Goal: Entertainment & Leisure: Browse casually

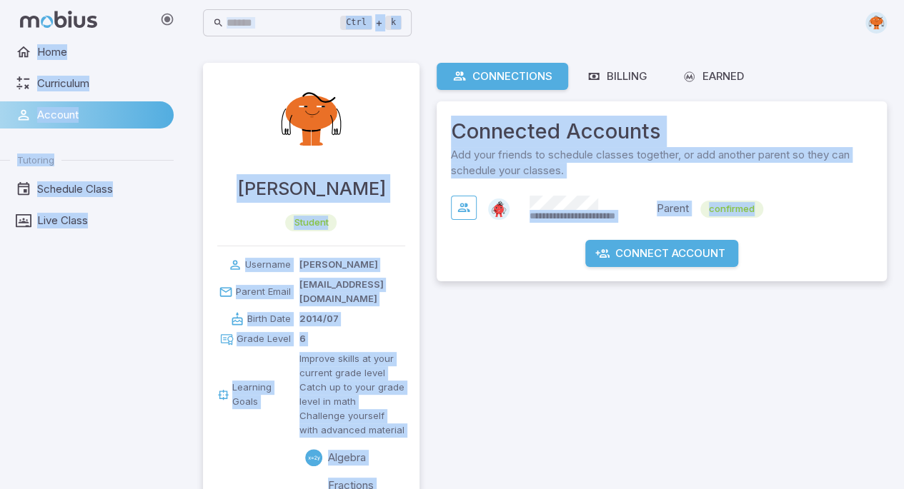
click at [454, 284] on div "**********" at bounding box center [661, 424] width 450 height 722
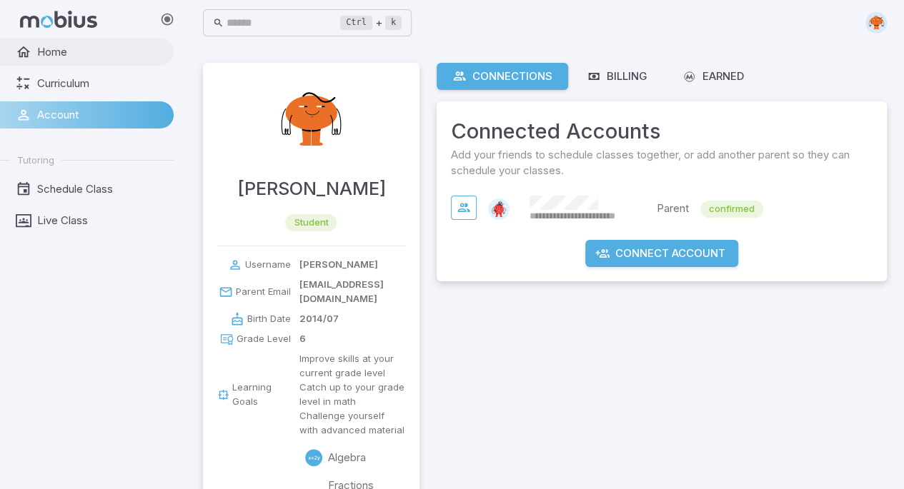
click at [77, 56] on span "Home" at bounding box center [100, 52] width 126 height 16
drag, startPoint x: 343, startPoint y: 351, endPoint x: 326, endPoint y: 352, distance: 17.2
click at [326, 352] on p "Improve skills at your current grade level" at bounding box center [352, 366] width 106 height 29
click at [77, 52] on span "Home" at bounding box center [100, 52] width 126 height 16
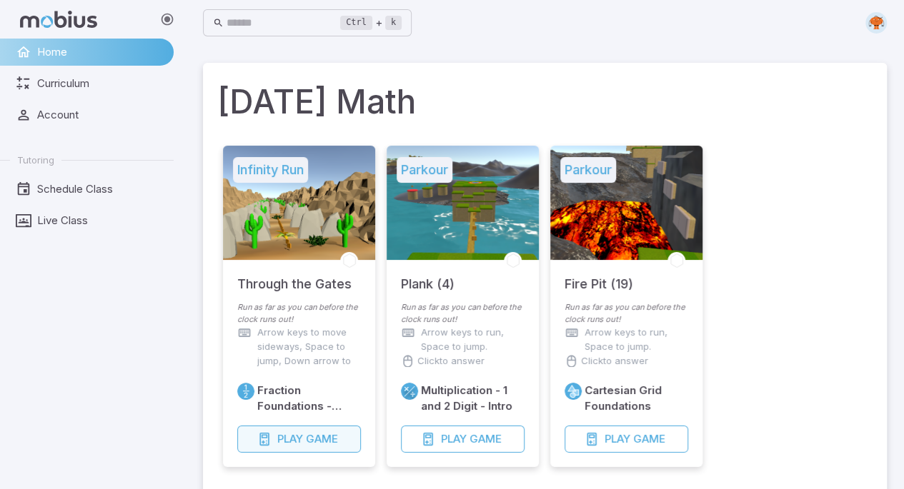
click at [337, 432] on span "Game" at bounding box center [322, 439] width 32 height 16
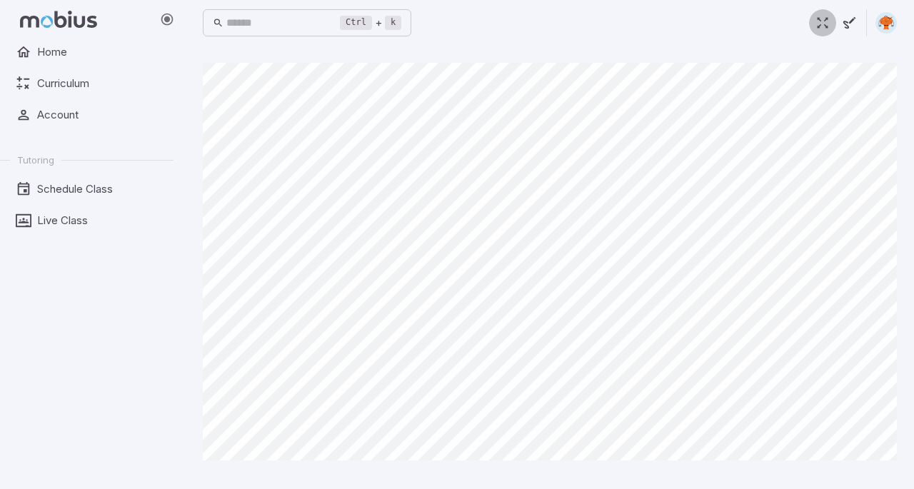
click at [823, 25] on icon "button" at bounding box center [823, 23] width 16 height 16
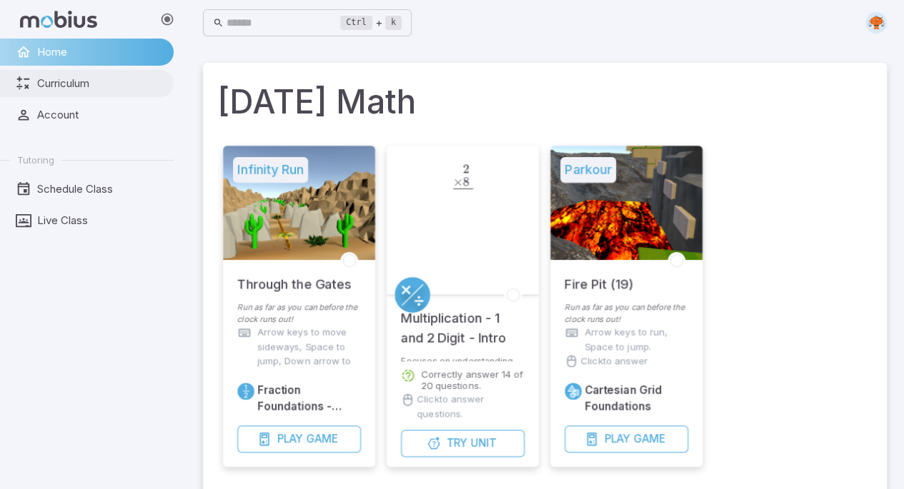
click at [71, 86] on span "Curriculum" at bounding box center [100, 84] width 126 height 16
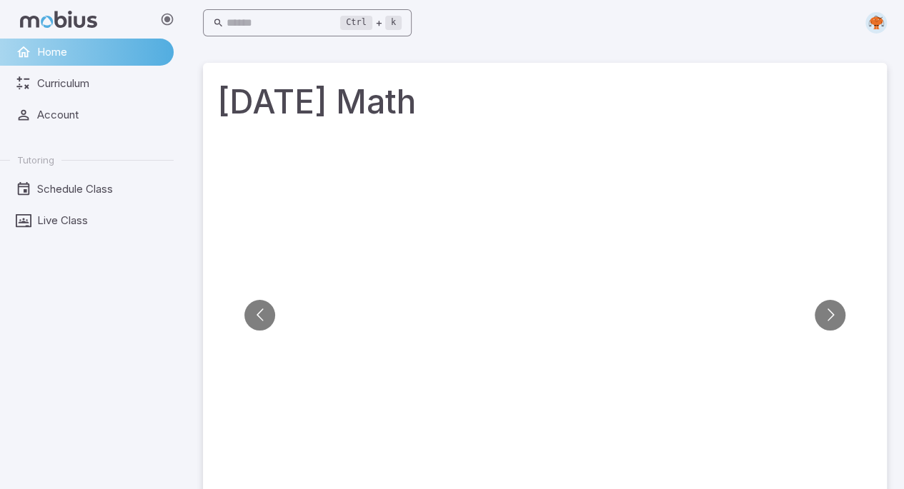
click at [276, 25] on input "text" at bounding box center [283, 23] width 114 height 28
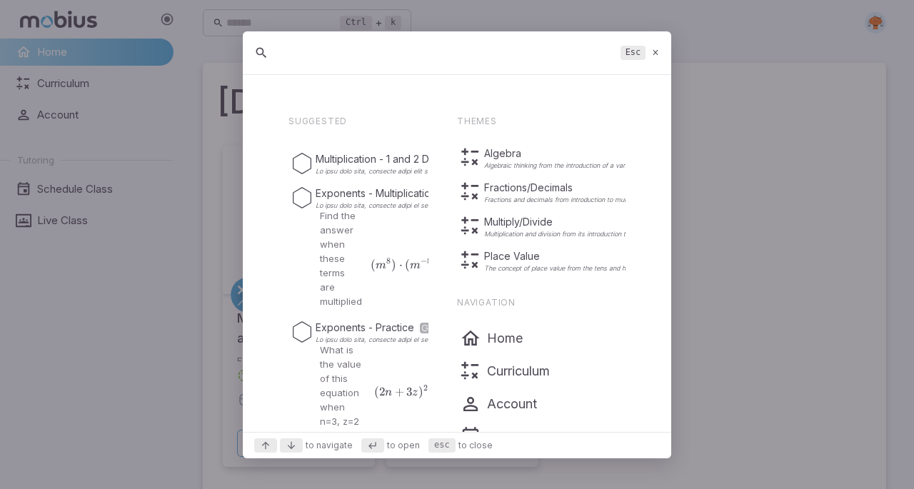
click at [327, 41] on input "text" at bounding box center [446, 53] width 338 height 26
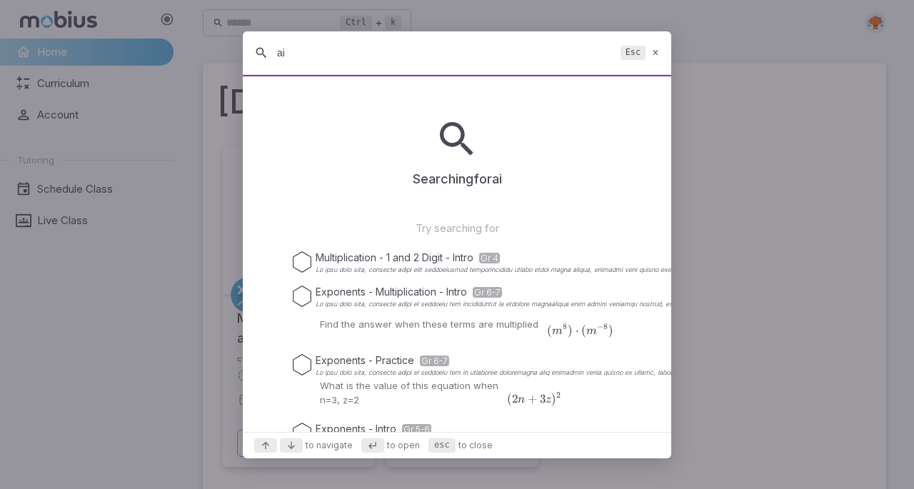
type input "a"
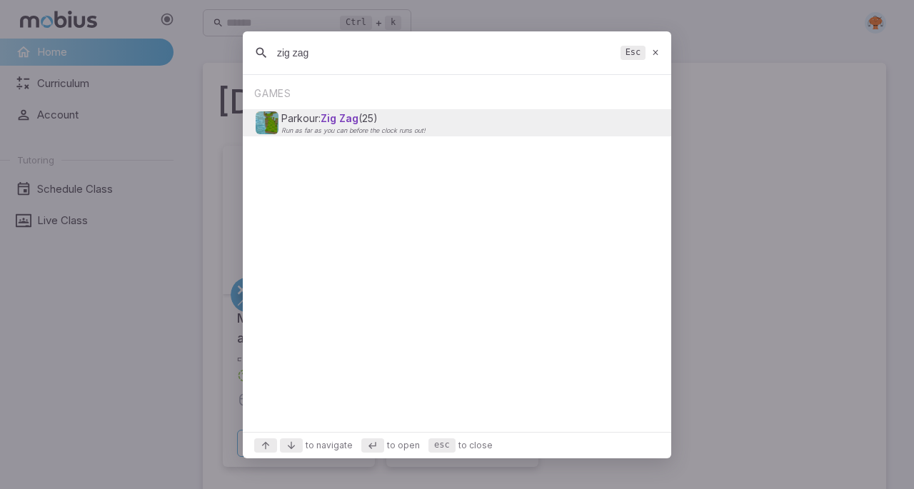
click at [383, 64] on input "zig zag" at bounding box center [446, 53] width 338 height 26
type input "zig zag"
click at [364, 121] on p "Parkour: [PERSON_NAME] (25)" at bounding box center [353, 118] width 144 height 14
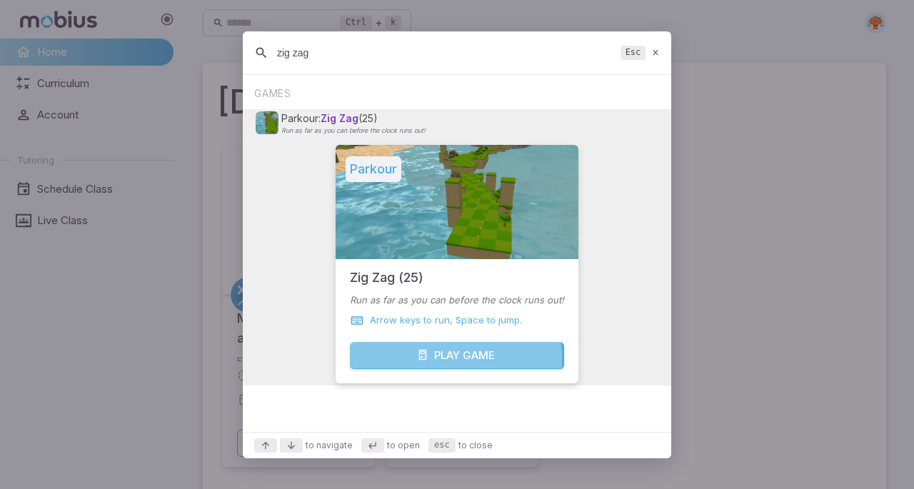
click at [436, 359] on button "Play Game" at bounding box center [457, 354] width 214 height 27
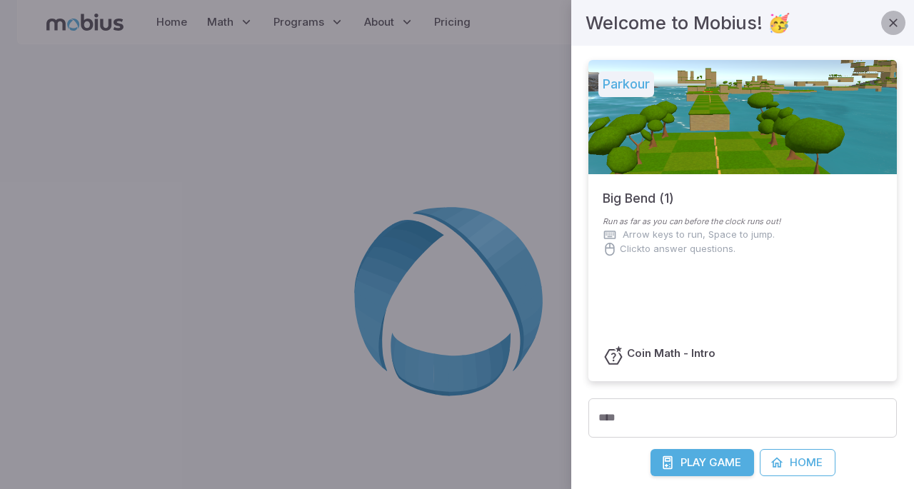
click at [889, 16] on icon "button" at bounding box center [893, 23] width 14 height 14
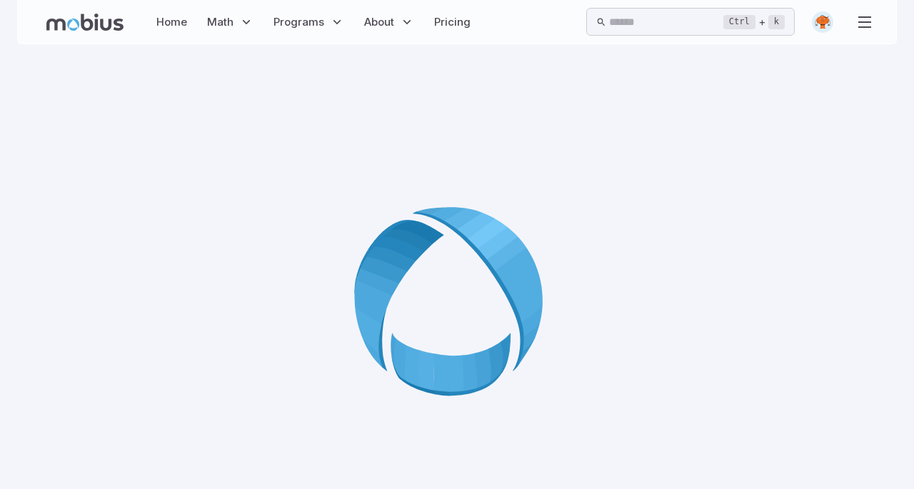
click at [547, 115] on div at bounding box center [457, 305] width 880 height 489
click at [621, 23] on input "text" at bounding box center [666, 22] width 114 height 28
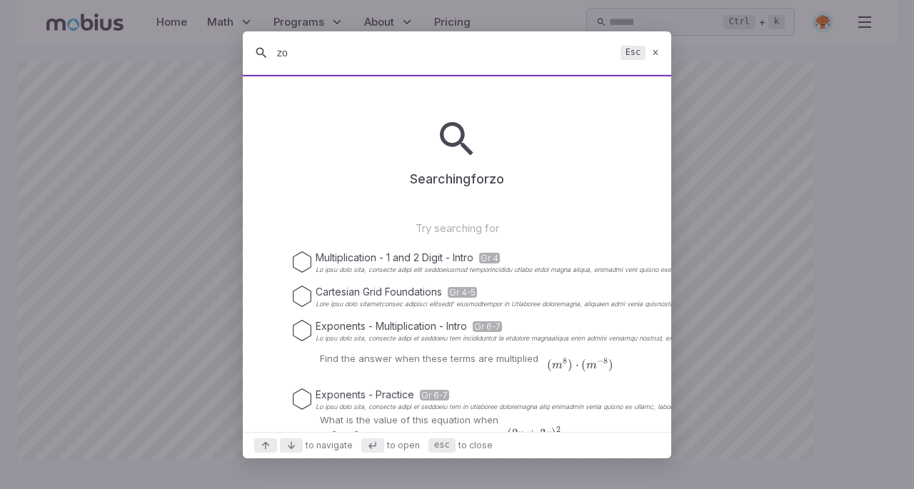
type input "z"
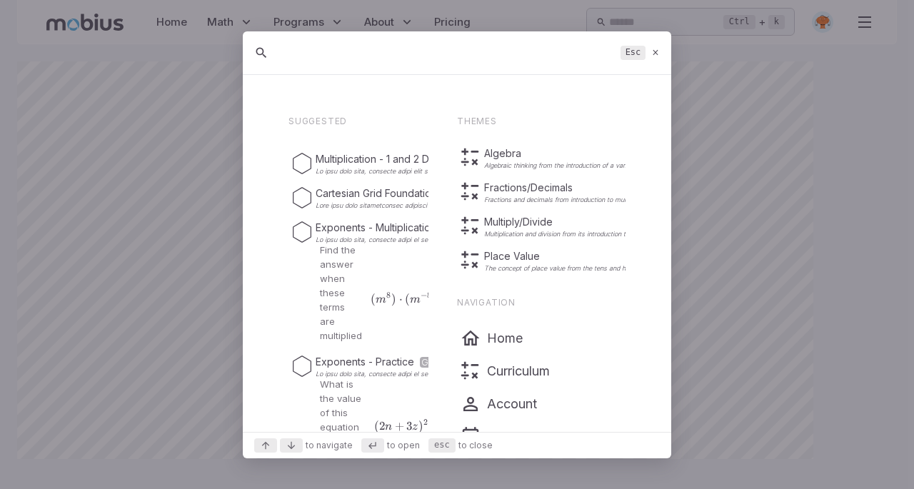
type input "\"
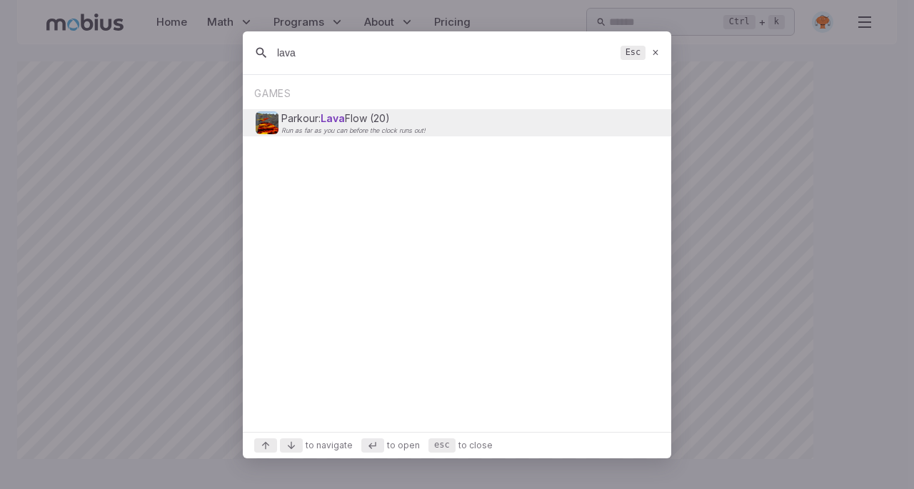
type input "lava"
click at [443, 117] on div "Parkour: Lava Flow (20) Run as far as you can before the clock runs out!" at bounding box center [457, 122] width 403 height 27
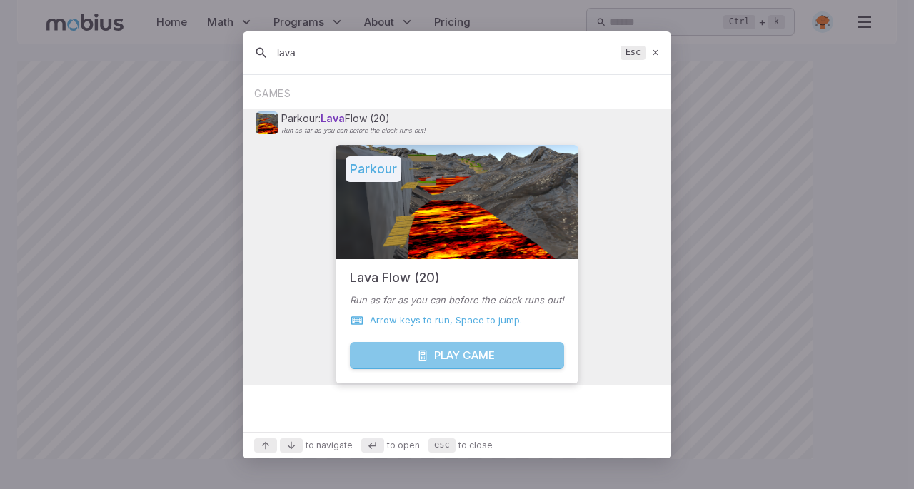
click at [494, 359] on button "Play Game" at bounding box center [457, 354] width 214 height 27
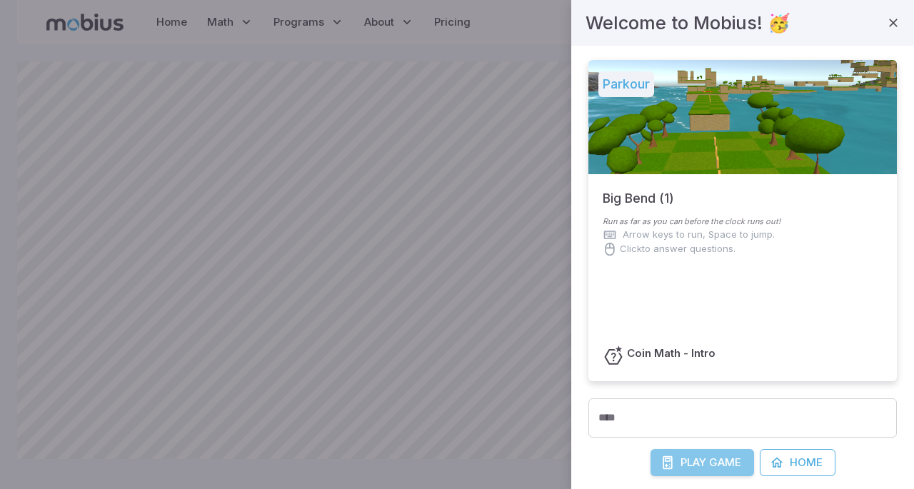
click at [709, 457] on span "Game" at bounding box center [725, 463] width 32 height 16
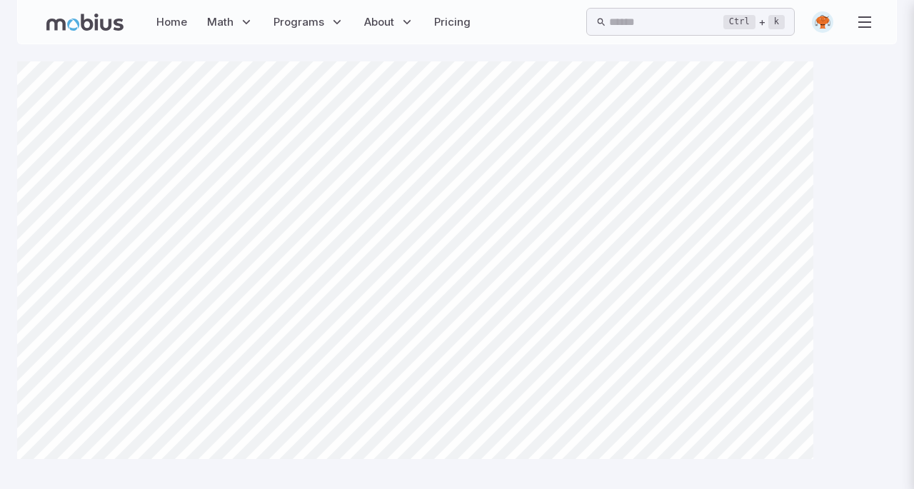
click at [87, 251] on body "Home Math Grade 1 Grade 2 Grade 3 Grade 4 Grade 5 Grade 6 Grade 7 Grade 8 Grade…" at bounding box center [457, 244] width 914 height 489
